Goal: Task Accomplishment & Management: Use online tool/utility

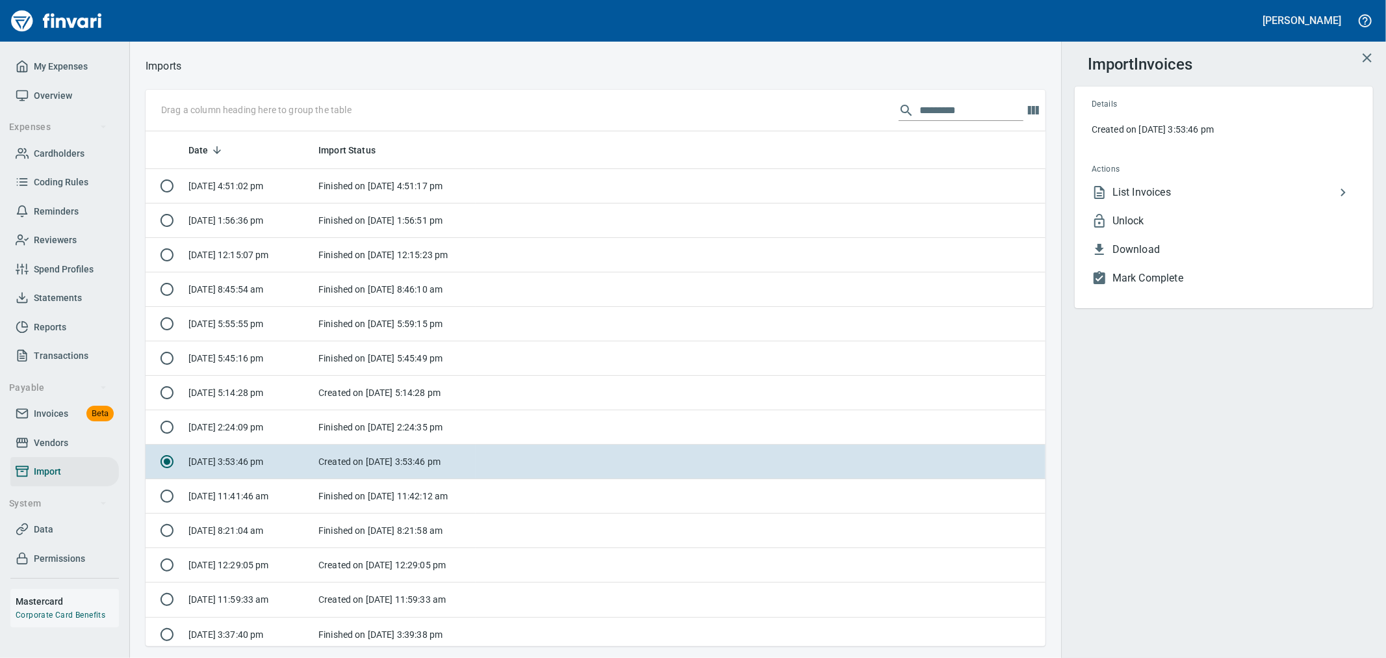
scroll to position [504, 879]
click at [1172, 189] on span "List Invoices" at bounding box center [1223, 193] width 223 height 16
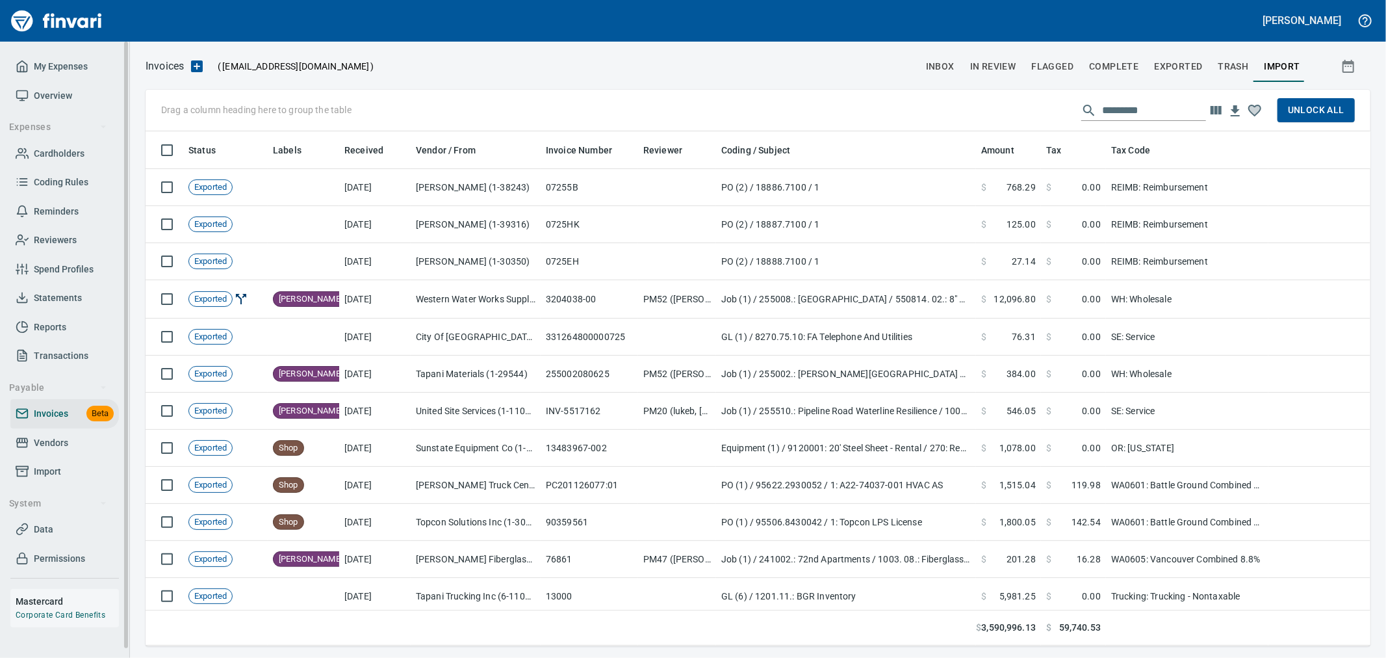
scroll to position [504, 1203]
click at [1163, 104] on input "text" at bounding box center [1154, 110] width 104 height 21
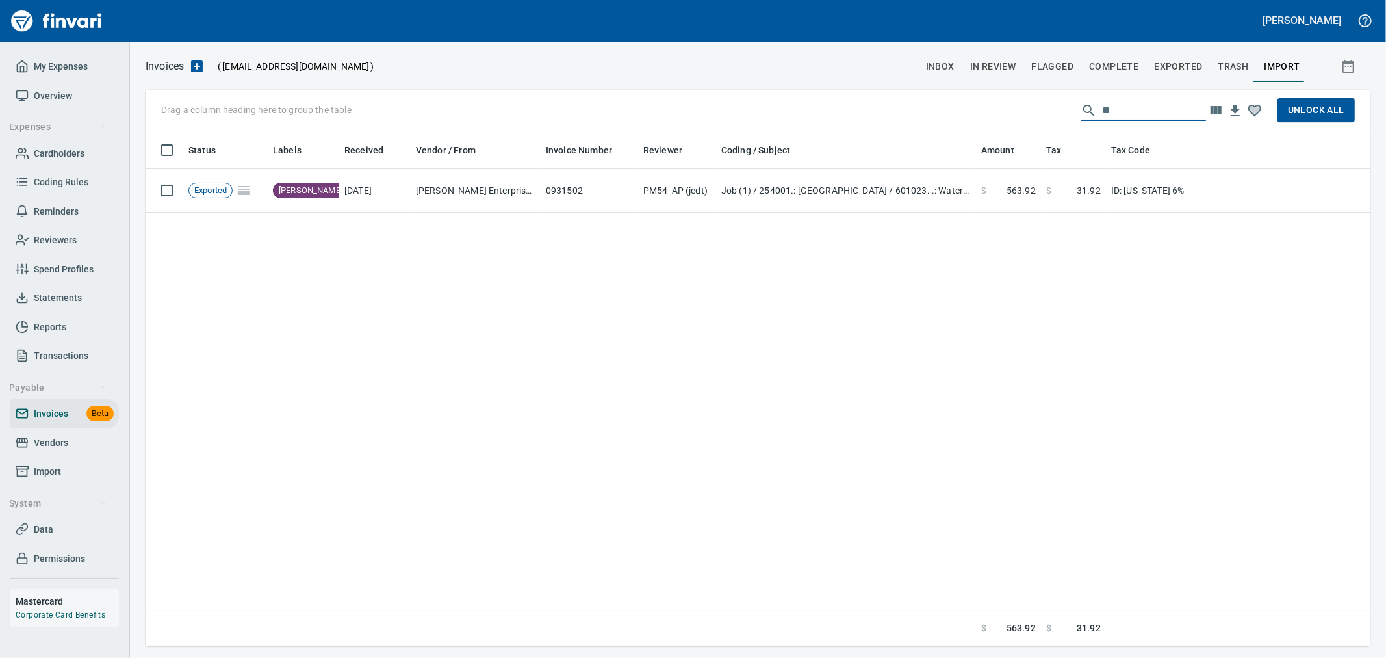
type input "*"
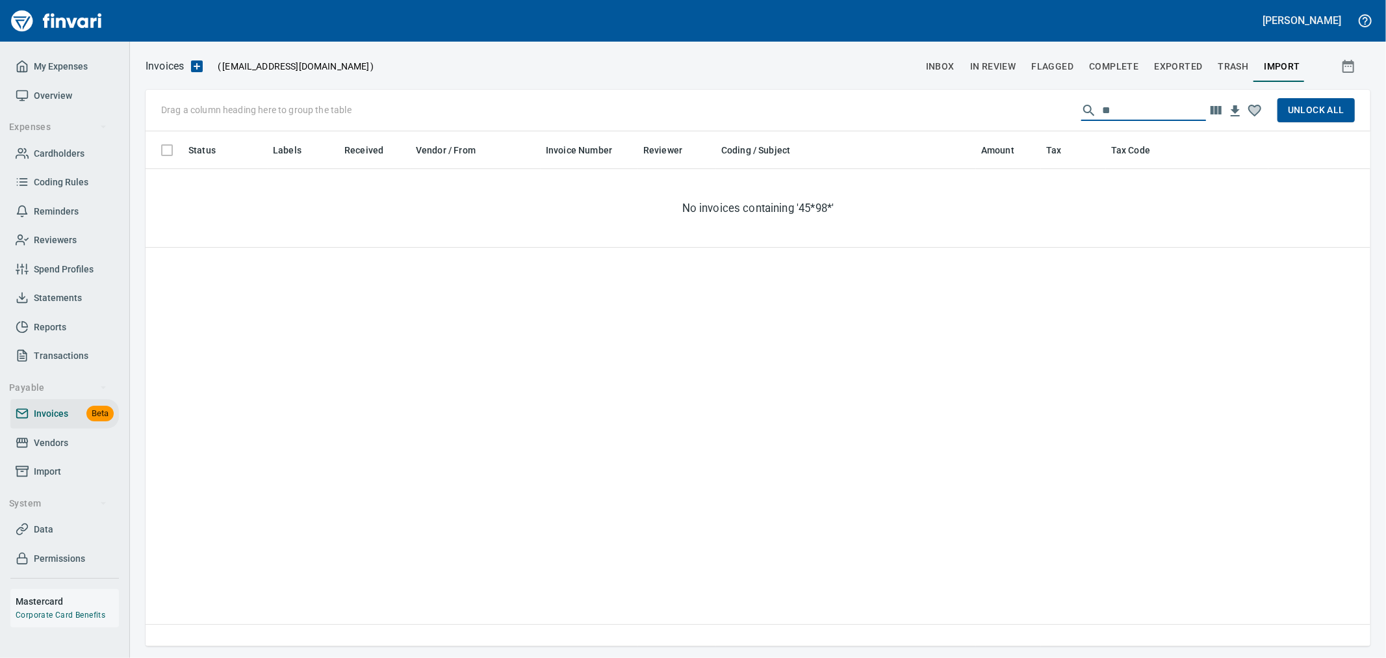
type input "*"
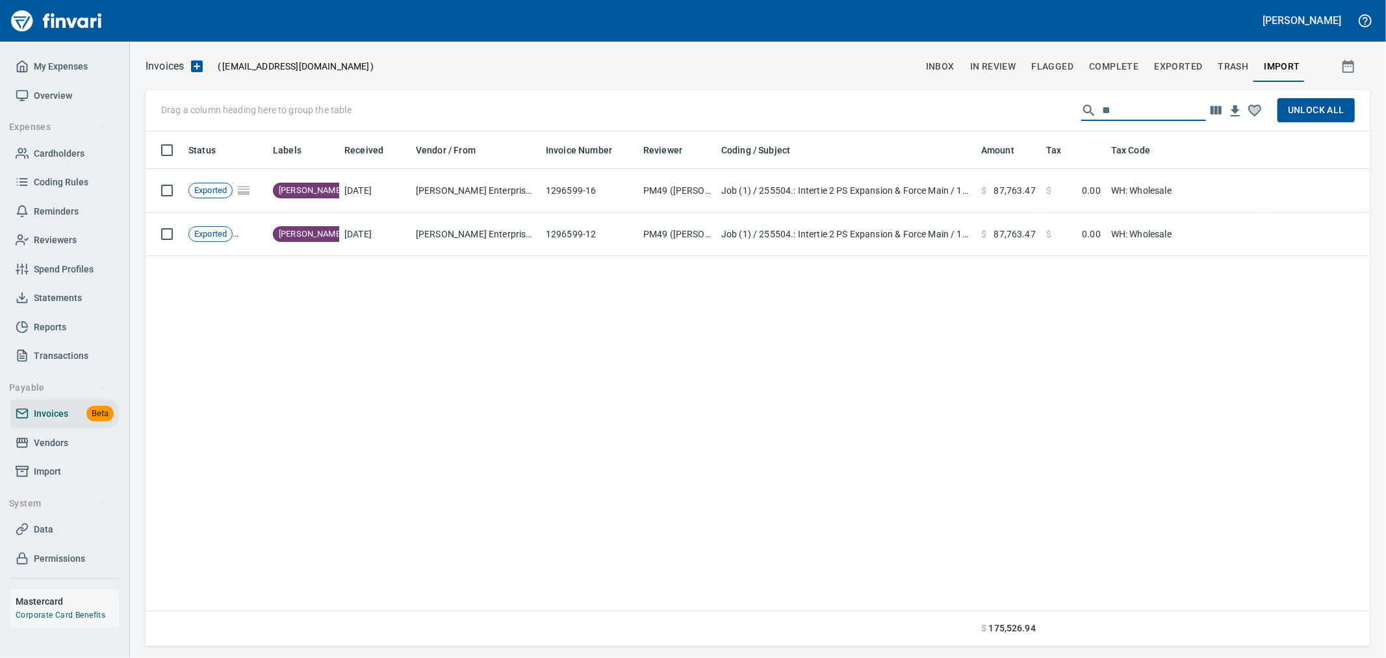
type input "*"
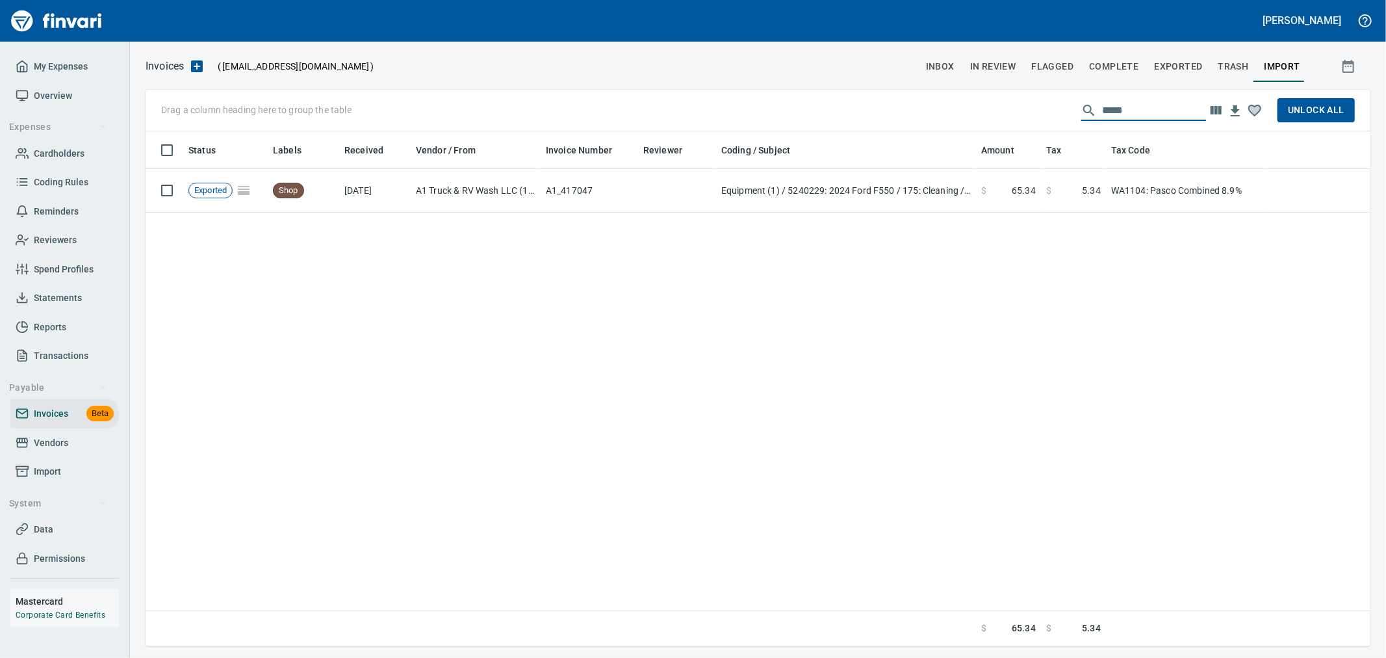
type input "******"
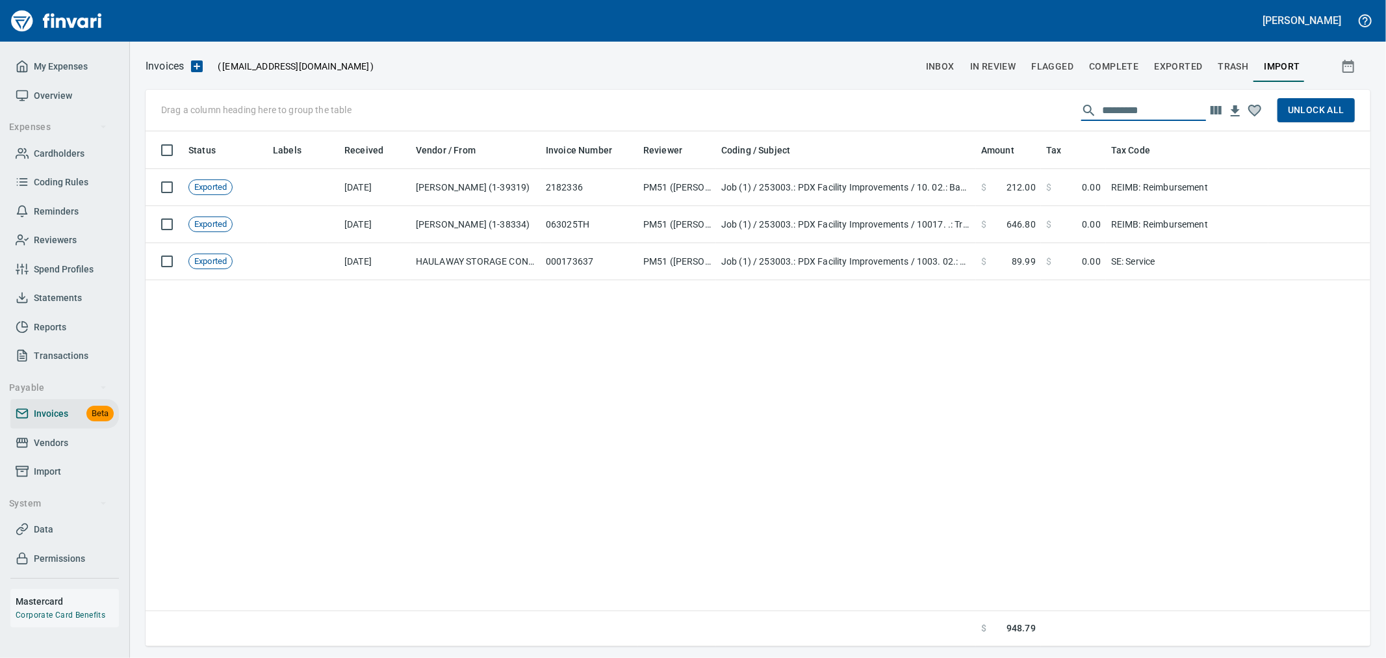
type input "**********"
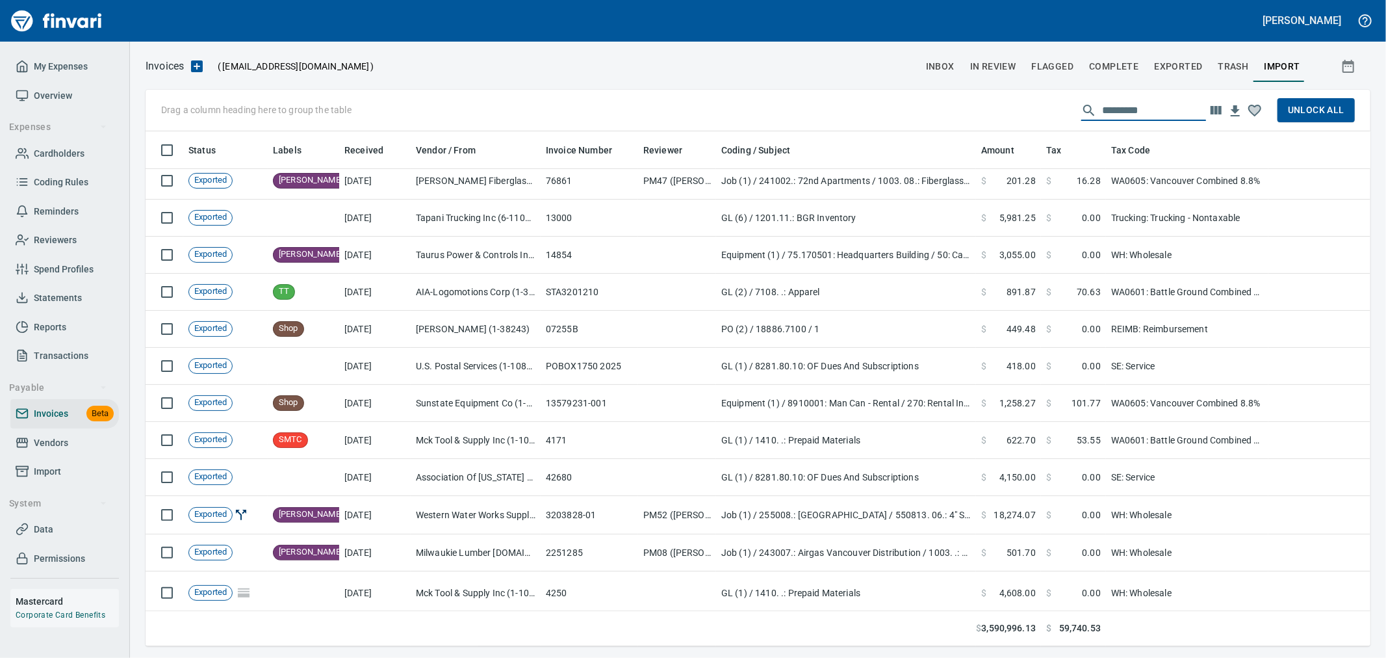
scroll to position [361, 0]
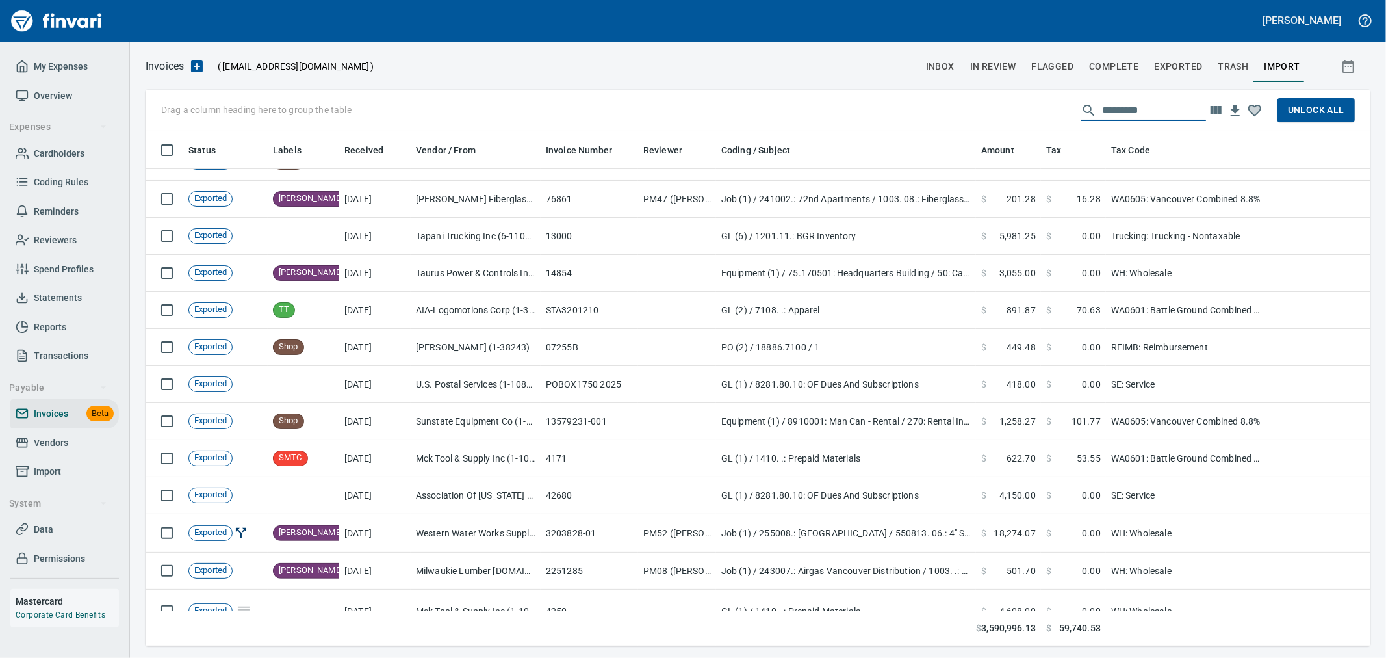
click at [1307, 113] on span "Unlock All" at bounding box center [1316, 110] width 57 height 16
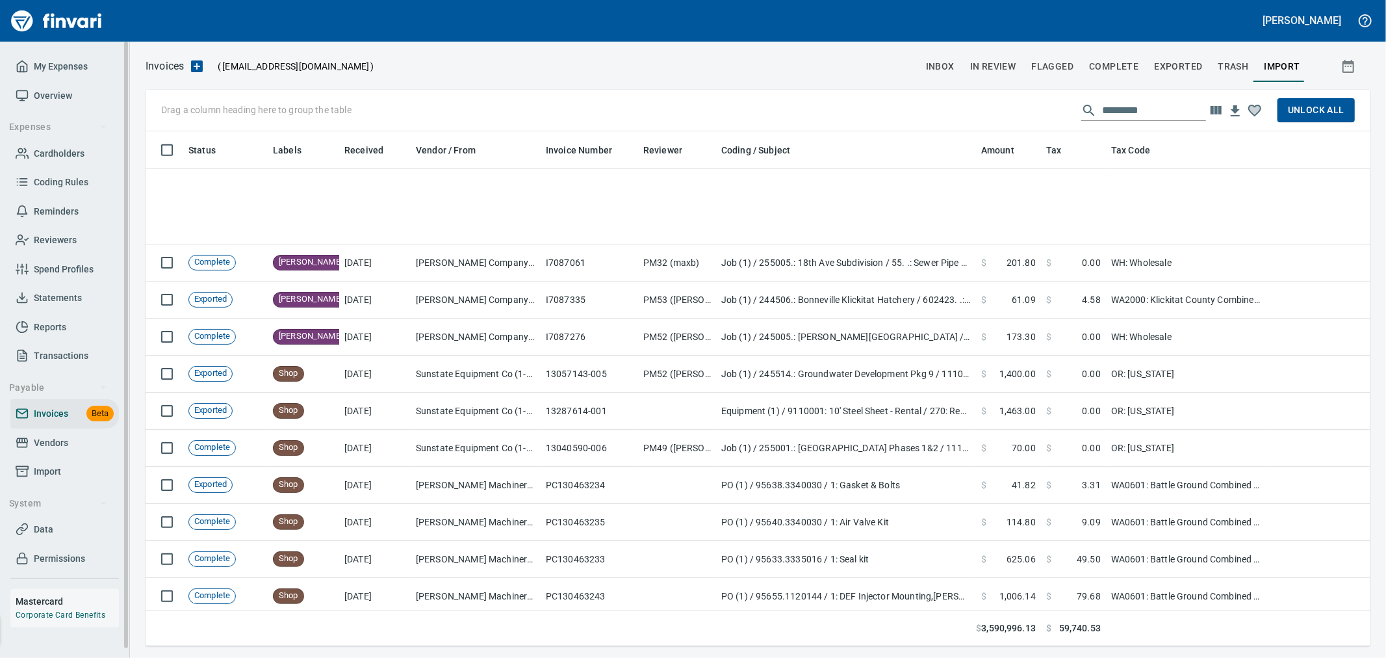
scroll to position [1660, 0]
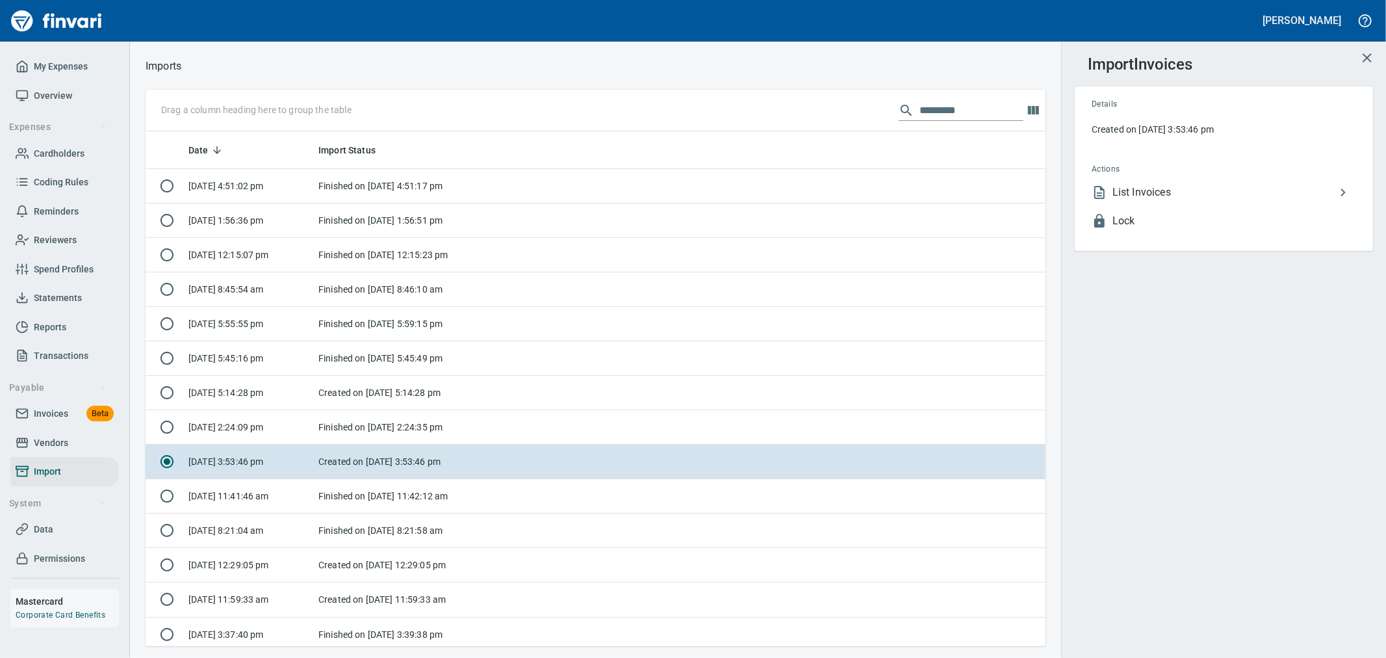
scroll to position [504, 879]
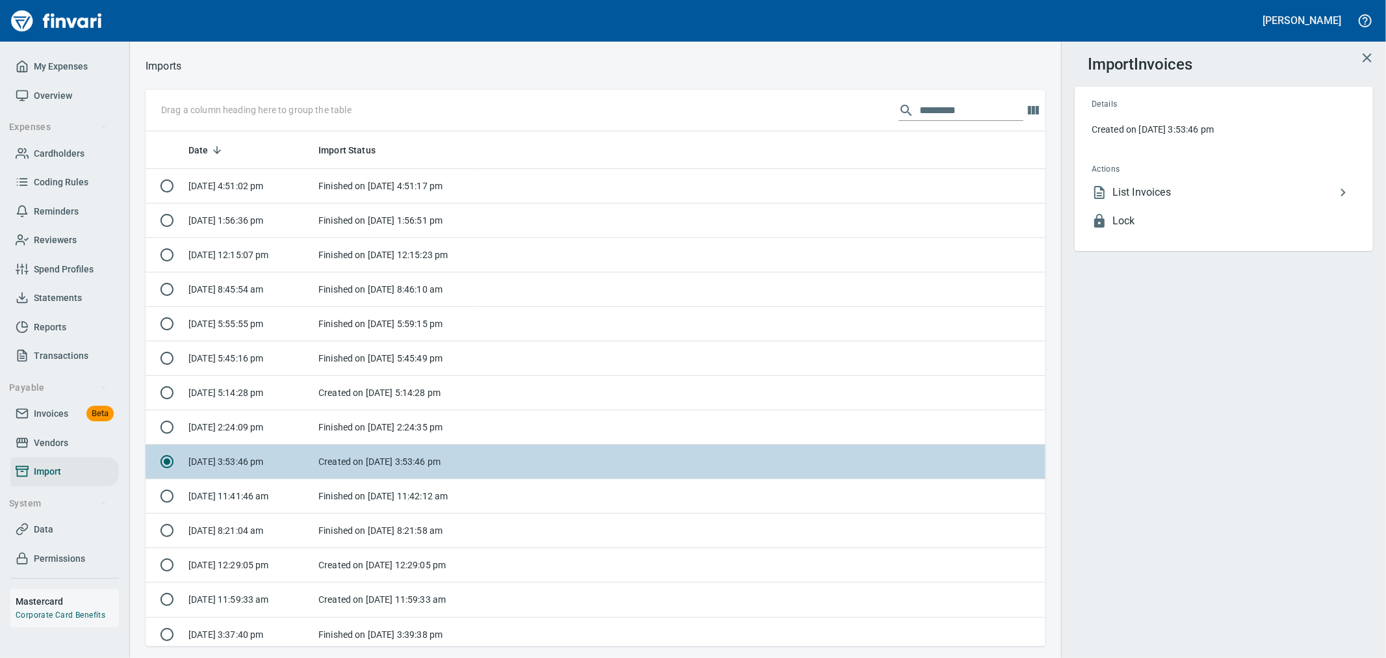
click at [245, 464] on td "[DATE] 3:53:46 pm" at bounding box center [248, 461] width 130 height 34
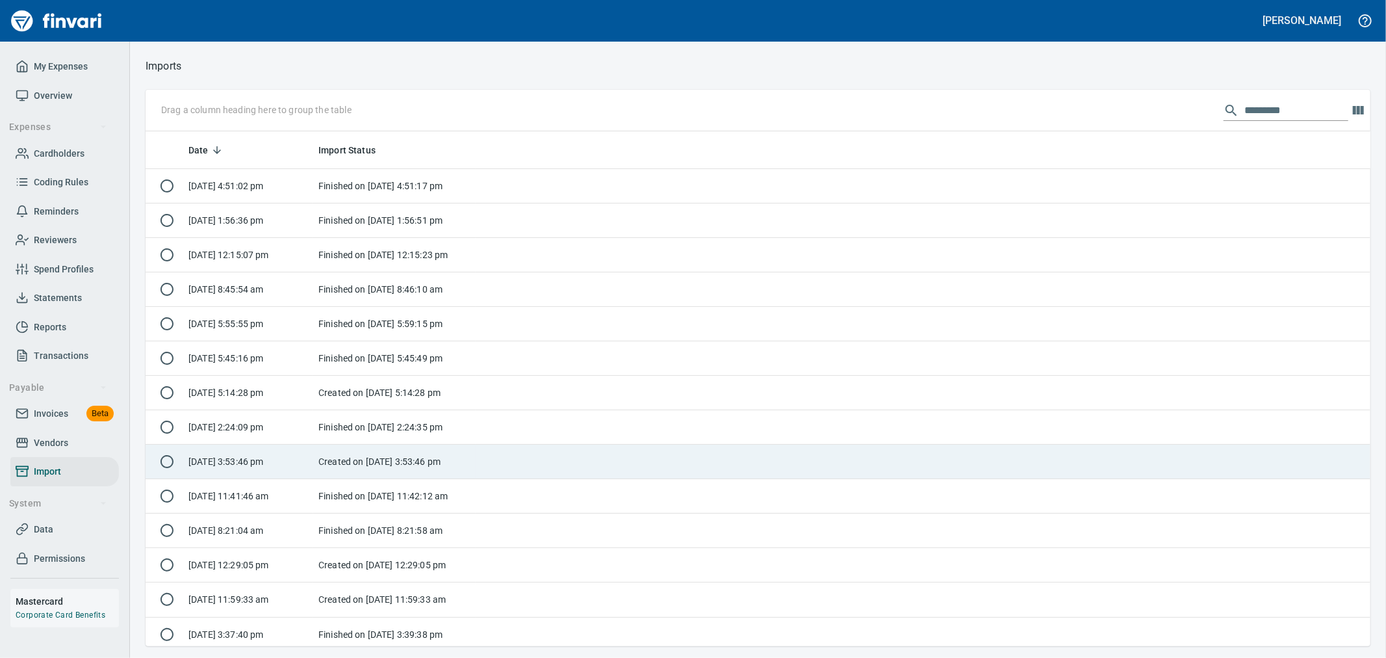
scroll to position [1, 1]
click at [245, 464] on td "[DATE] 3:53:46 pm" at bounding box center [248, 461] width 130 height 34
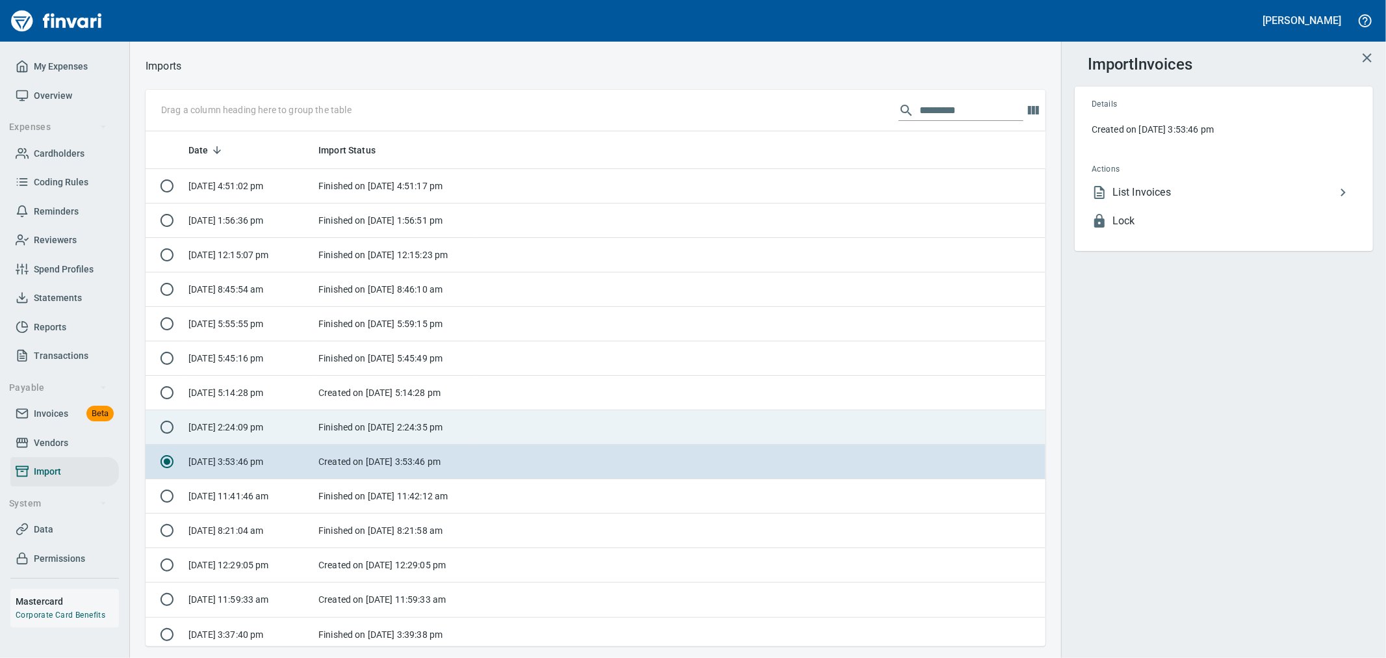
scroll to position [504, 879]
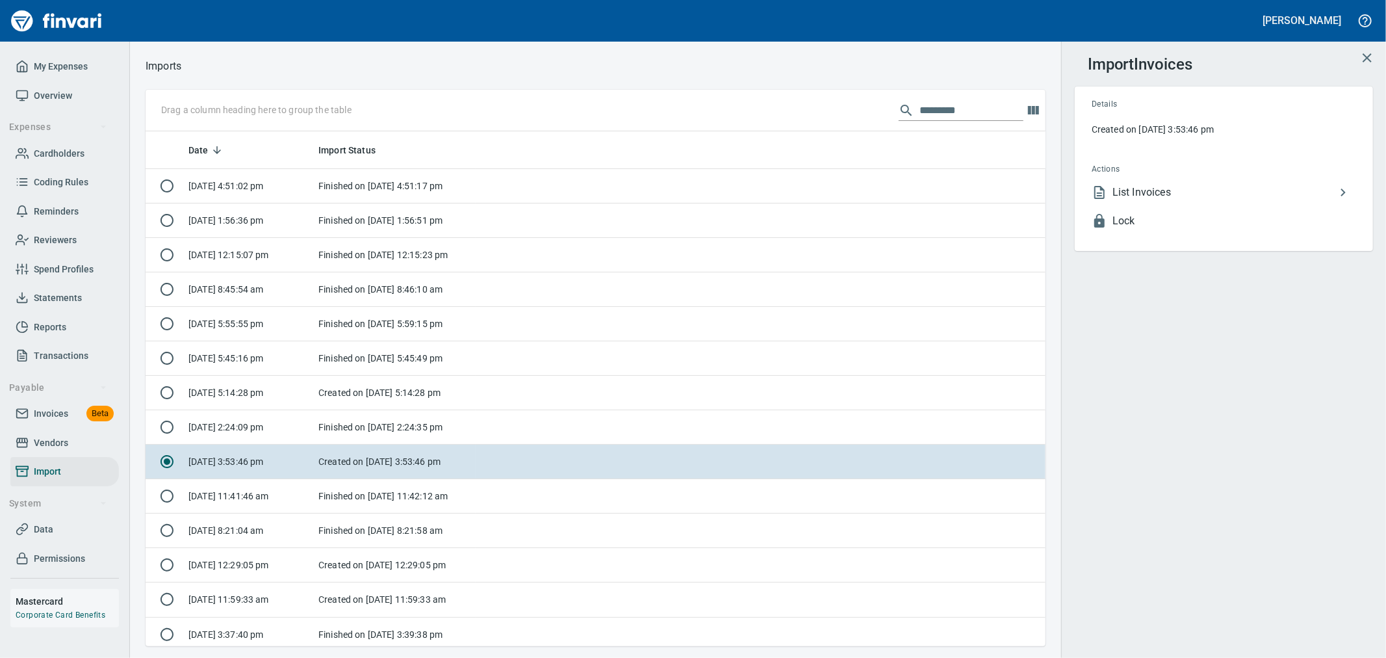
click at [1158, 191] on span "List Invoices" at bounding box center [1223, 193] width 223 height 16
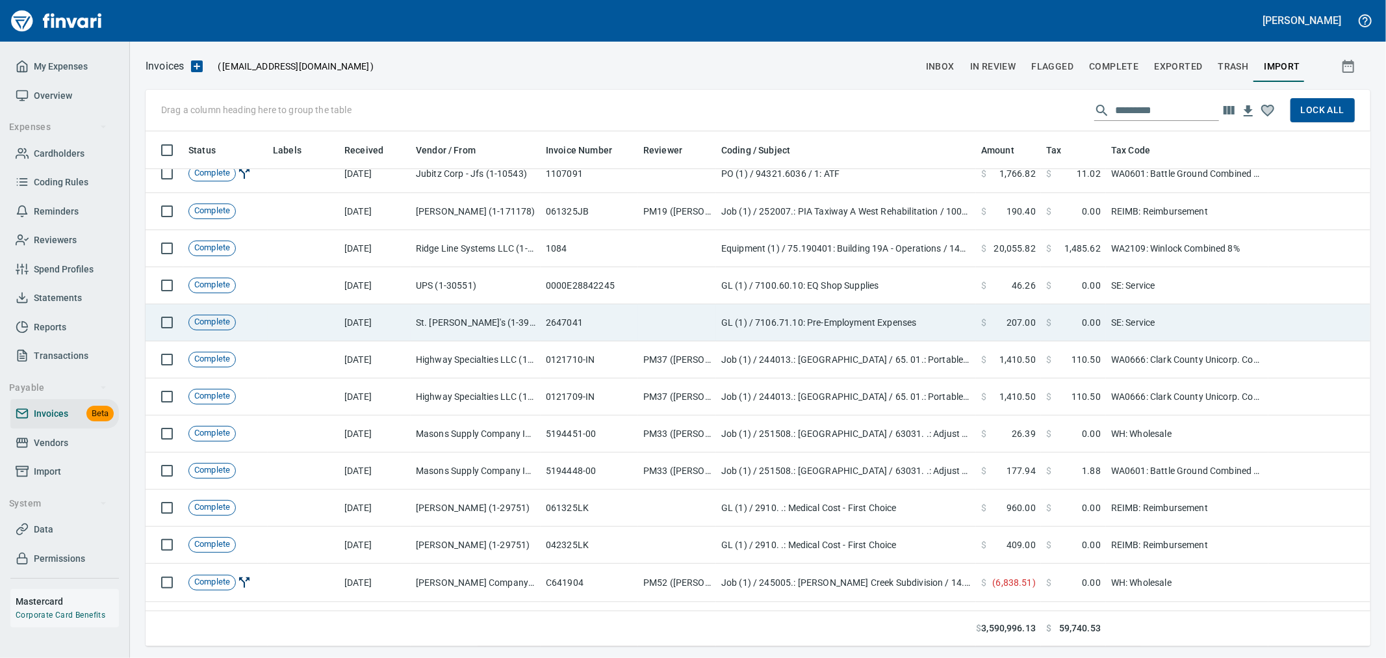
scroll to position [45331, 0]
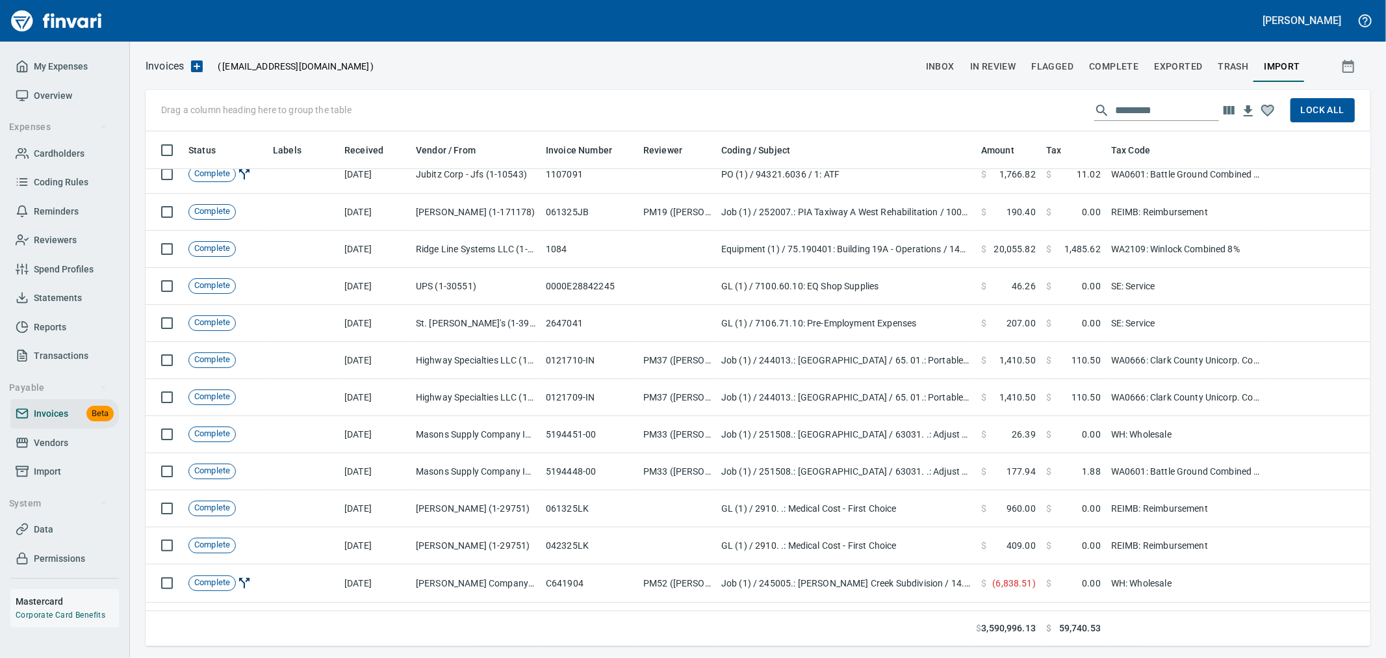
click at [1122, 69] on span "Complete" at bounding box center [1113, 66] width 49 height 16
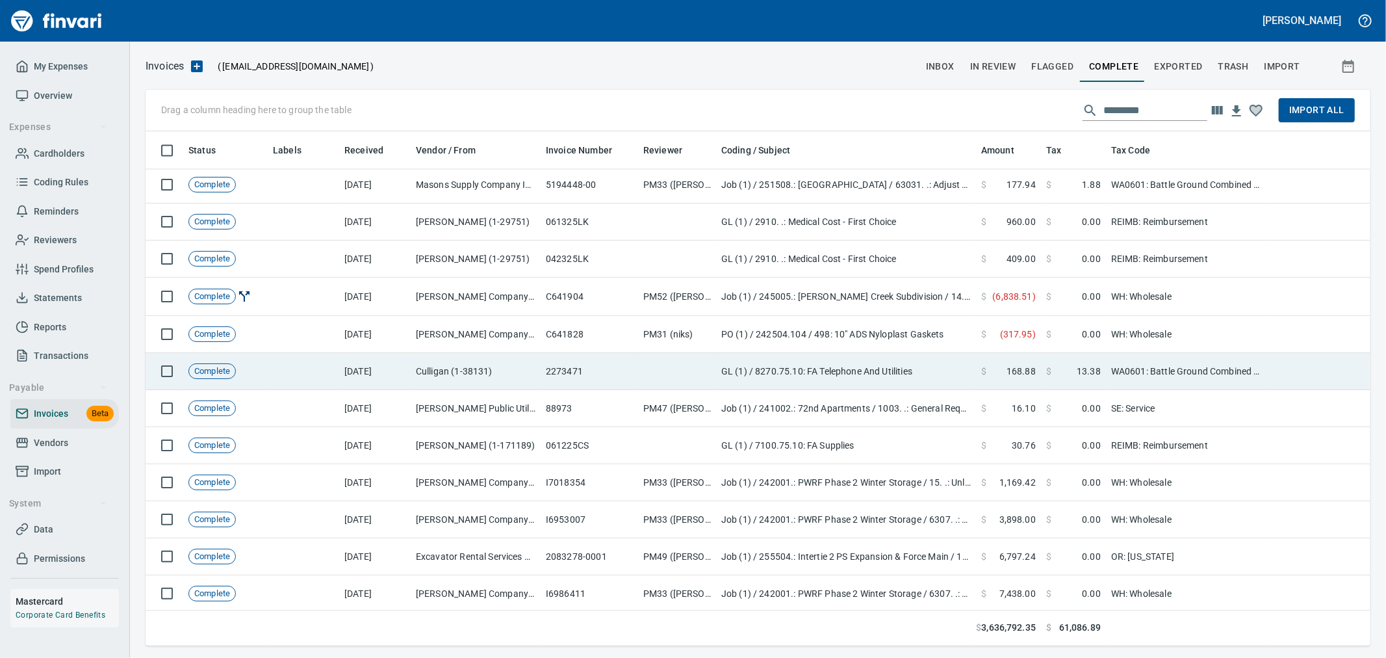
scroll to position [43852, 0]
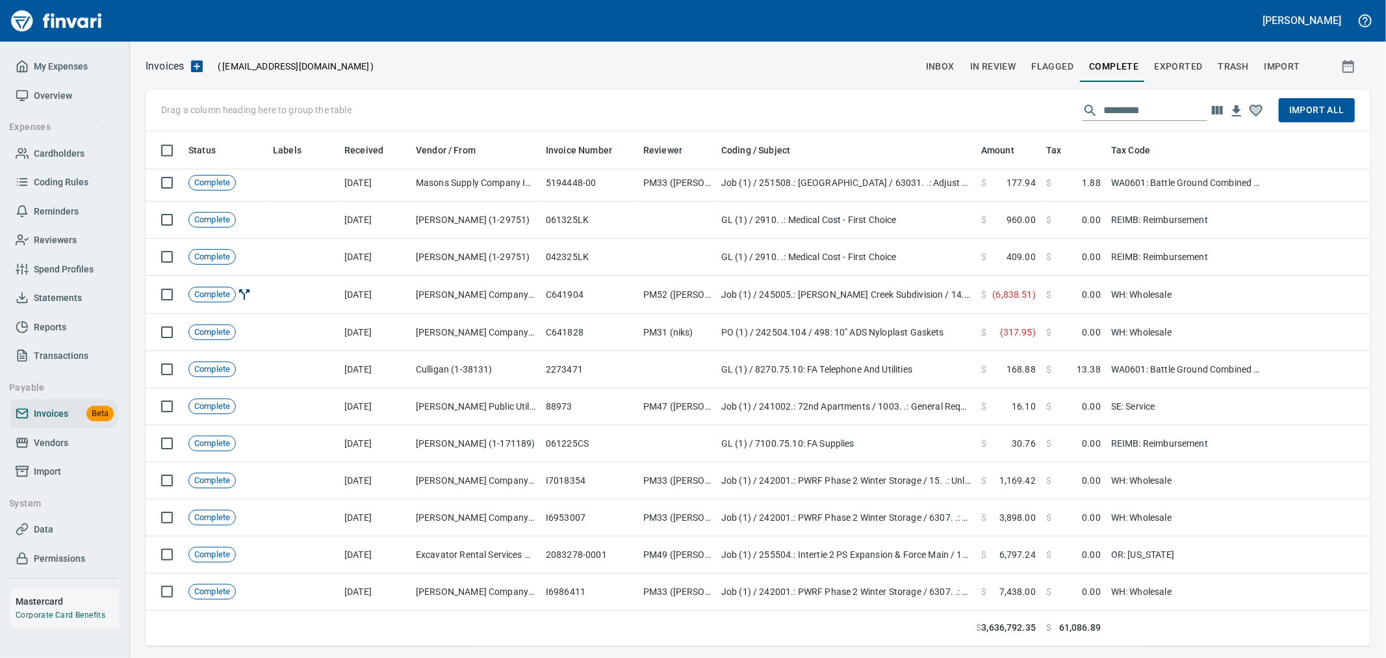
click at [1320, 115] on span "Import All" at bounding box center [1316, 110] width 55 height 16
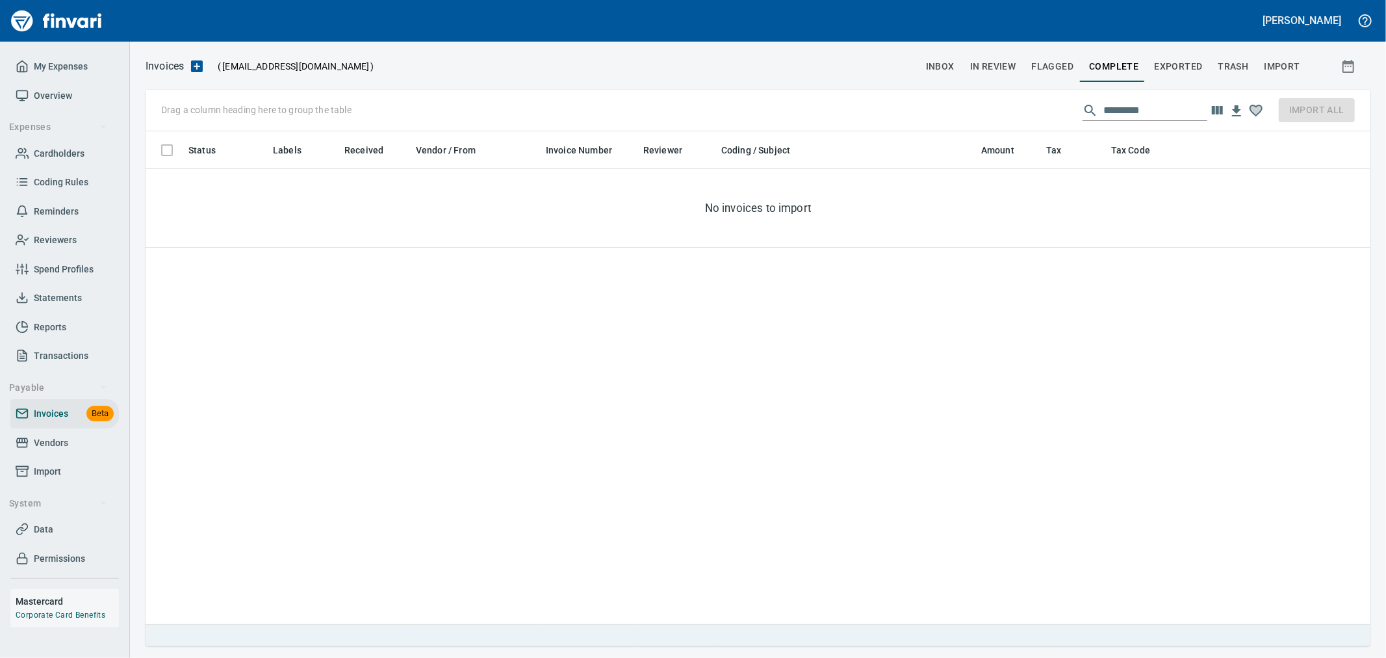
scroll to position [0, 0]
